Goal: Complete application form

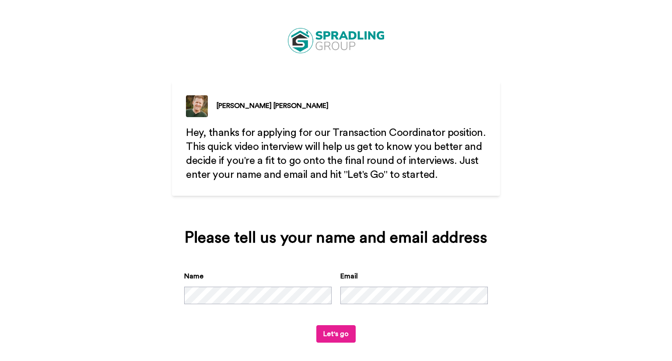
scroll to position [6, 0]
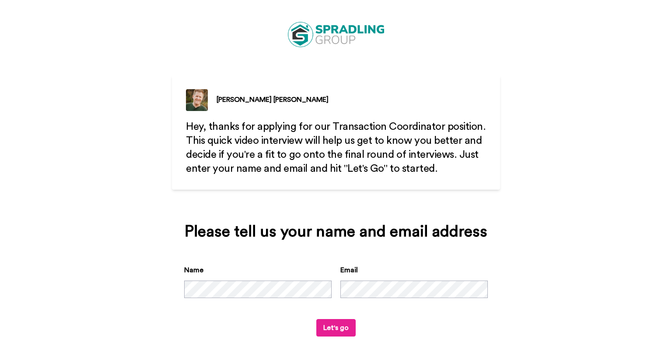
click at [337, 329] on button "Let's go" at bounding box center [335, 327] width 39 height 17
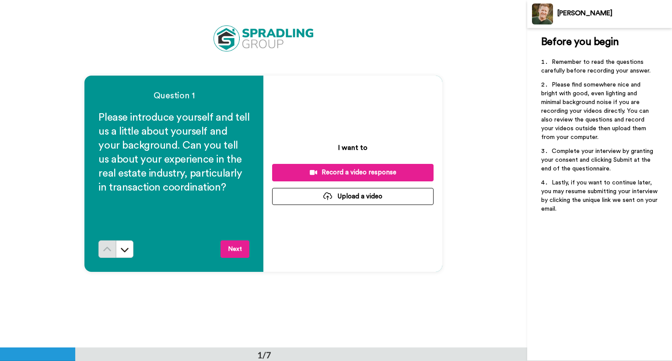
click at [370, 201] on button "Upload a video" at bounding box center [352, 196] width 161 height 17
click at [374, 204] on button "Upload a video" at bounding box center [352, 196] width 161 height 17
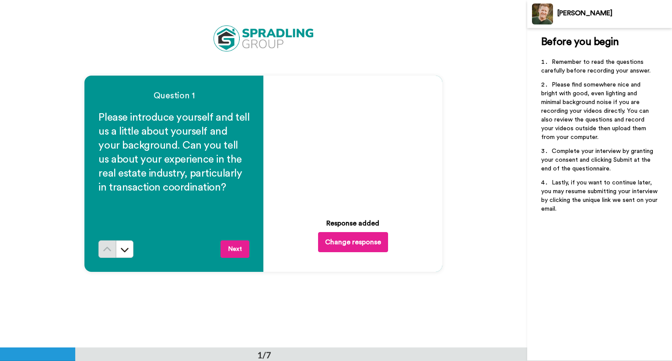
click at [238, 249] on button "Next" at bounding box center [234, 249] width 29 height 17
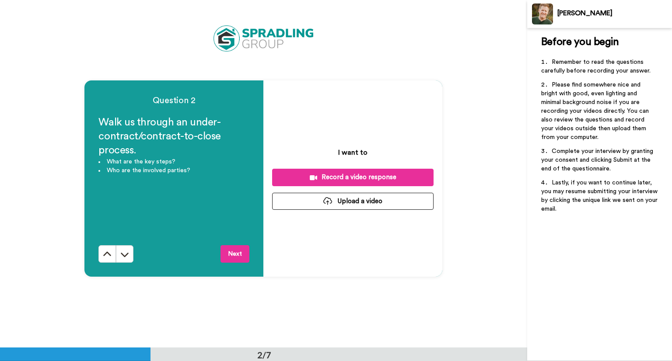
scroll to position [348, 0]
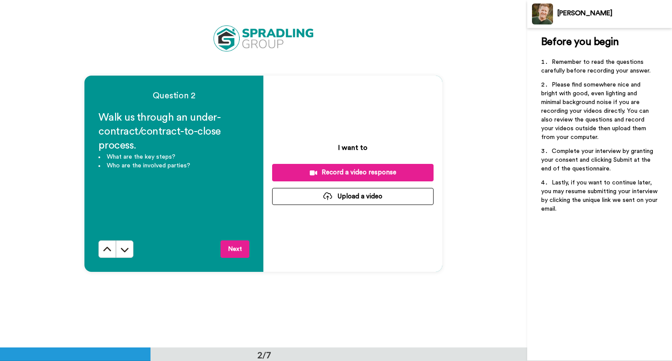
click at [383, 201] on button "Upload a video" at bounding box center [352, 196] width 161 height 17
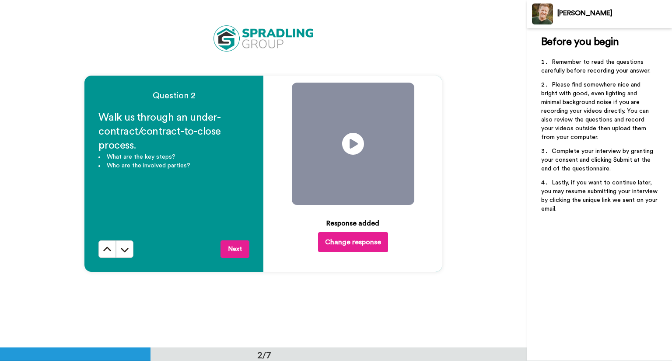
click at [231, 251] on button "Next" at bounding box center [234, 249] width 29 height 17
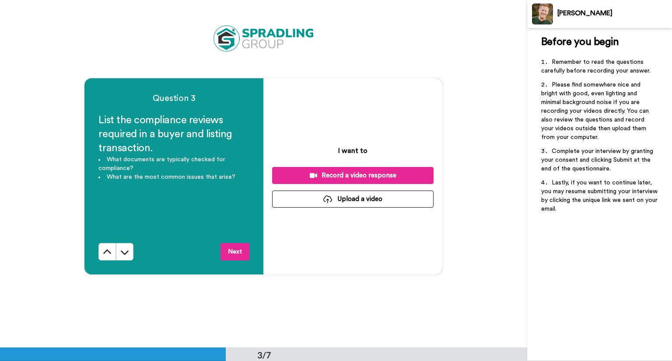
scroll to position [695, 0]
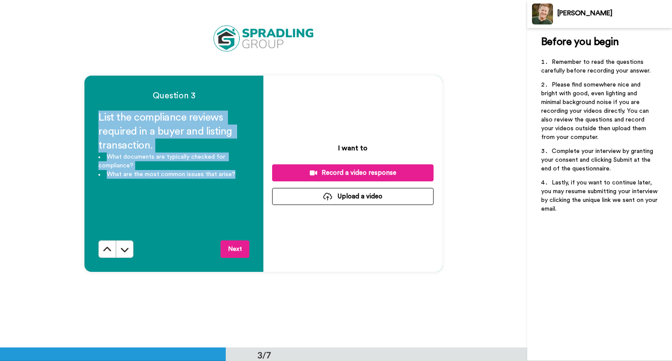
drag, startPoint x: 91, startPoint y: 116, endPoint x: 250, endPoint y: 198, distance: 178.0
click at [250, 198] on div "Question 3 List the compliance reviews required in a buyer and listing transact…" at bounding box center [173, 174] width 179 height 196
copy div "List the compliance reviews required in a buyer and listing transaction. What d…"
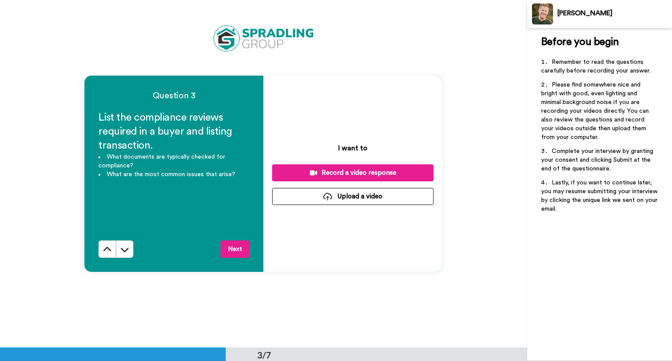
click at [331, 102] on div "I want to Record a video response Upload a video" at bounding box center [352, 174] width 179 height 196
click at [351, 197] on button "Upload a video" at bounding box center [352, 196] width 161 height 17
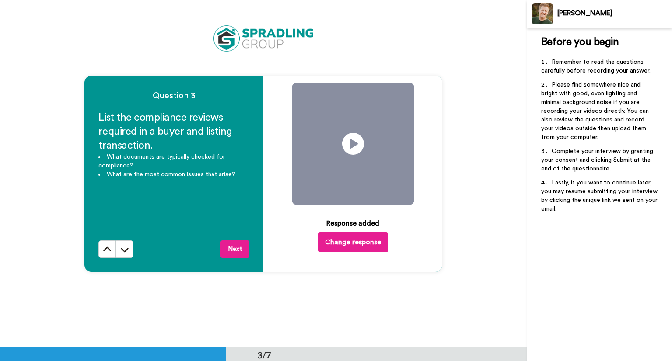
click at [238, 248] on button "Next" at bounding box center [234, 249] width 29 height 17
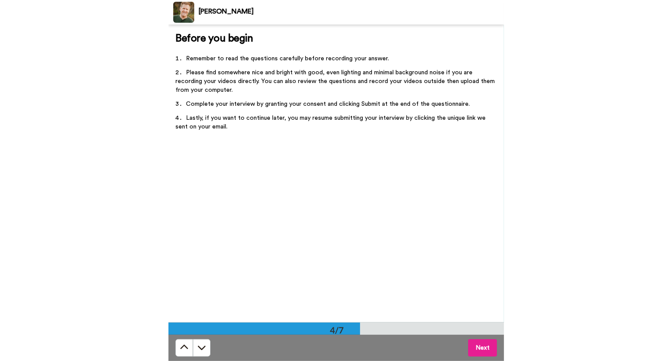
scroll to position [1043, 0]
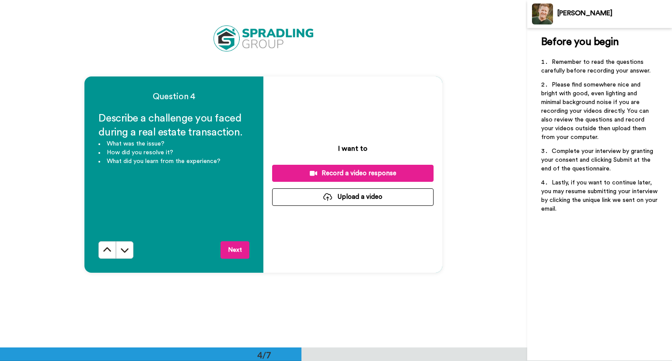
click at [346, 200] on button "Upload a video" at bounding box center [352, 197] width 161 height 17
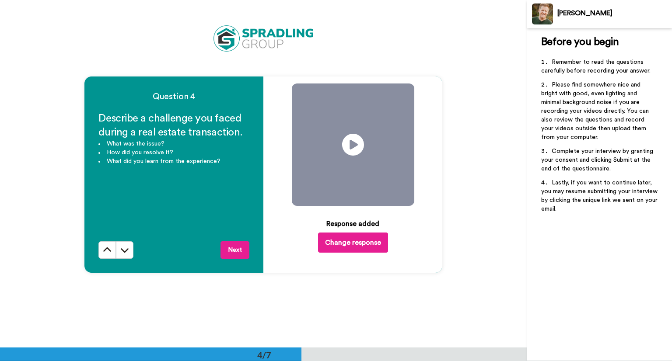
click at [232, 253] on button "Next" at bounding box center [234, 249] width 29 height 17
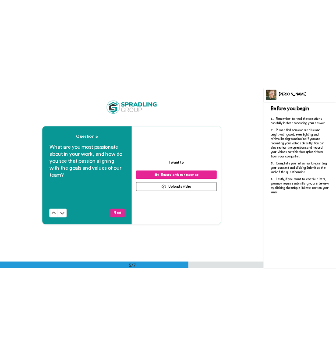
scroll to position [1391, 0]
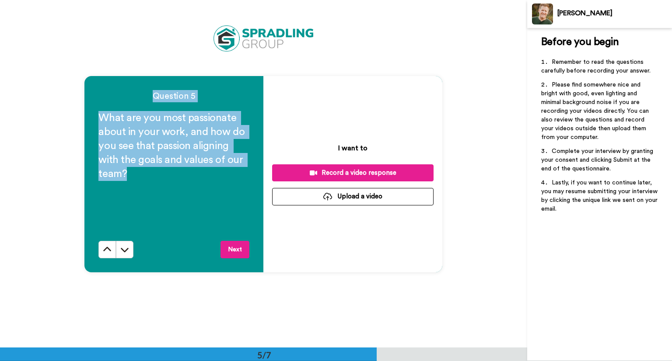
drag, startPoint x: 98, startPoint y: 104, endPoint x: 166, endPoint y: 194, distance: 112.7
click at [166, 194] on div "Question 5 What are you most passionate about in your work, and how do you see …" at bounding box center [173, 174] width 179 height 196
click at [72, 126] on div "Question 5 What are you most passionate about in your work, and how do you see …" at bounding box center [263, 174] width 527 height 348
drag, startPoint x: 93, startPoint y: 114, endPoint x: 148, endPoint y: 171, distance: 80.1
click at [148, 171] on div "Question 5 What are you most passionate about in your work, and how do you see …" at bounding box center [173, 174] width 179 height 196
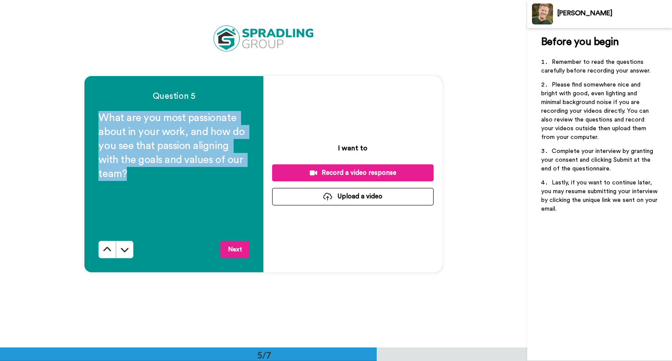
copy span "What are you most passionate about in your work, and how do you see that passio…"
click at [362, 191] on button "Upload a video" at bounding box center [352, 196] width 161 height 17
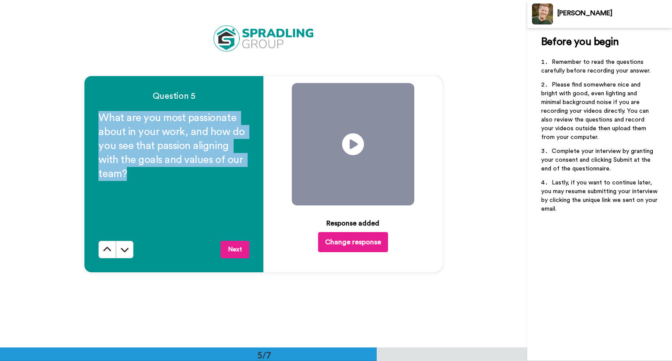
click at [241, 254] on button "Next" at bounding box center [234, 249] width 29 height 17
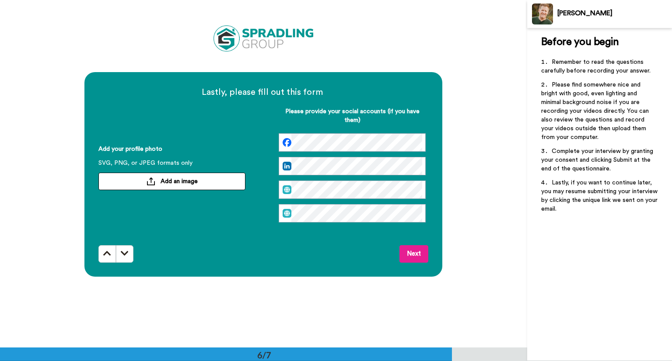
scroll to position [0, 0]
click at [185, 188] on button "Add an image" at bounding box center [171, 181] width 147 height 17
click at [418, 255] on button "Next" at bounding box center [413, 253] width 29 height 17
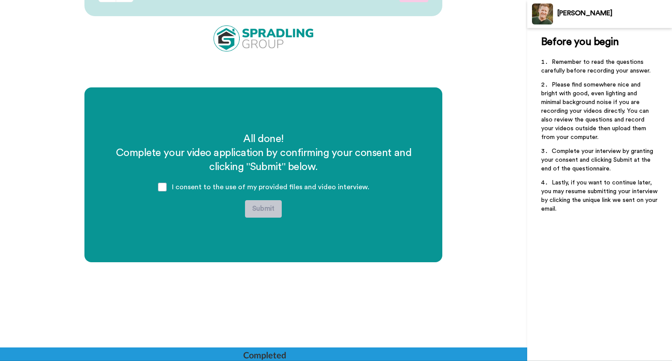
scroll to position [2000, 0]
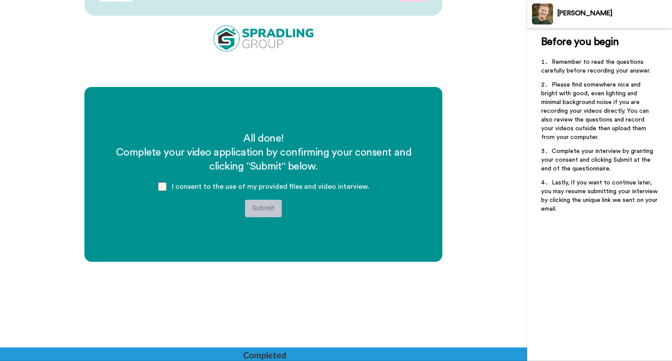
click at [160, 184] on span at bounding box center [162, 186] width 9 height 9
click at [252, 209] on button "Submit" at bounding box center [263, 208] width 37 height 17
